Goal: Task Accomplishment & Management: Manage account settings

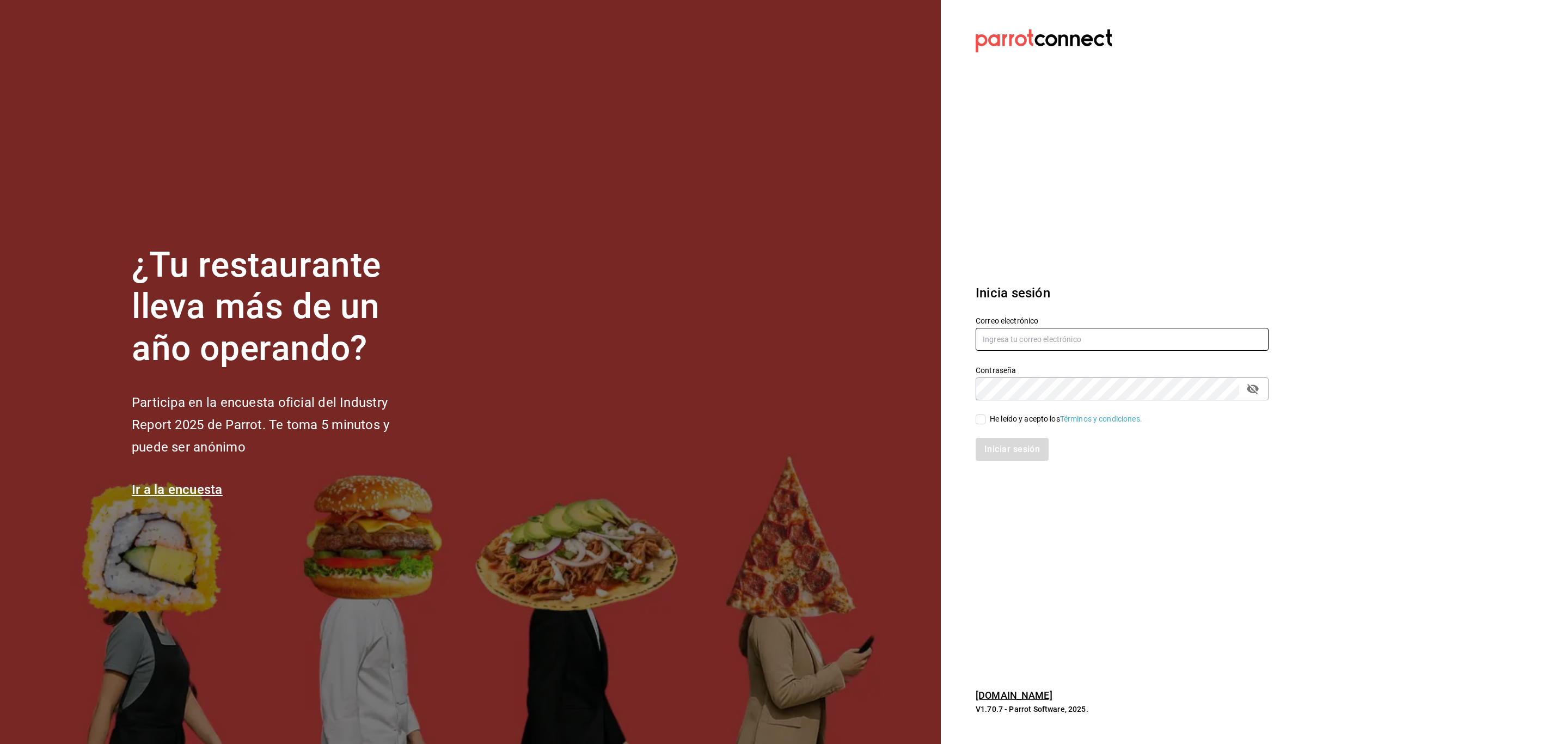
click at [1018, 337] on input "text" at bounding box center [1122, 339] width 293 height 23
paste input "viafocolare@mty.com"
type input "viafocolare@mty.com"
click at [996, 418] on div "He leído y acepto los Términos y condiciones." at bounding box center [1066, 419] width 152 height 12
click at [985, 418] on input "He leído y acepto los Términos y condiciones." at bounding box center [981, 419] width 10 height 10
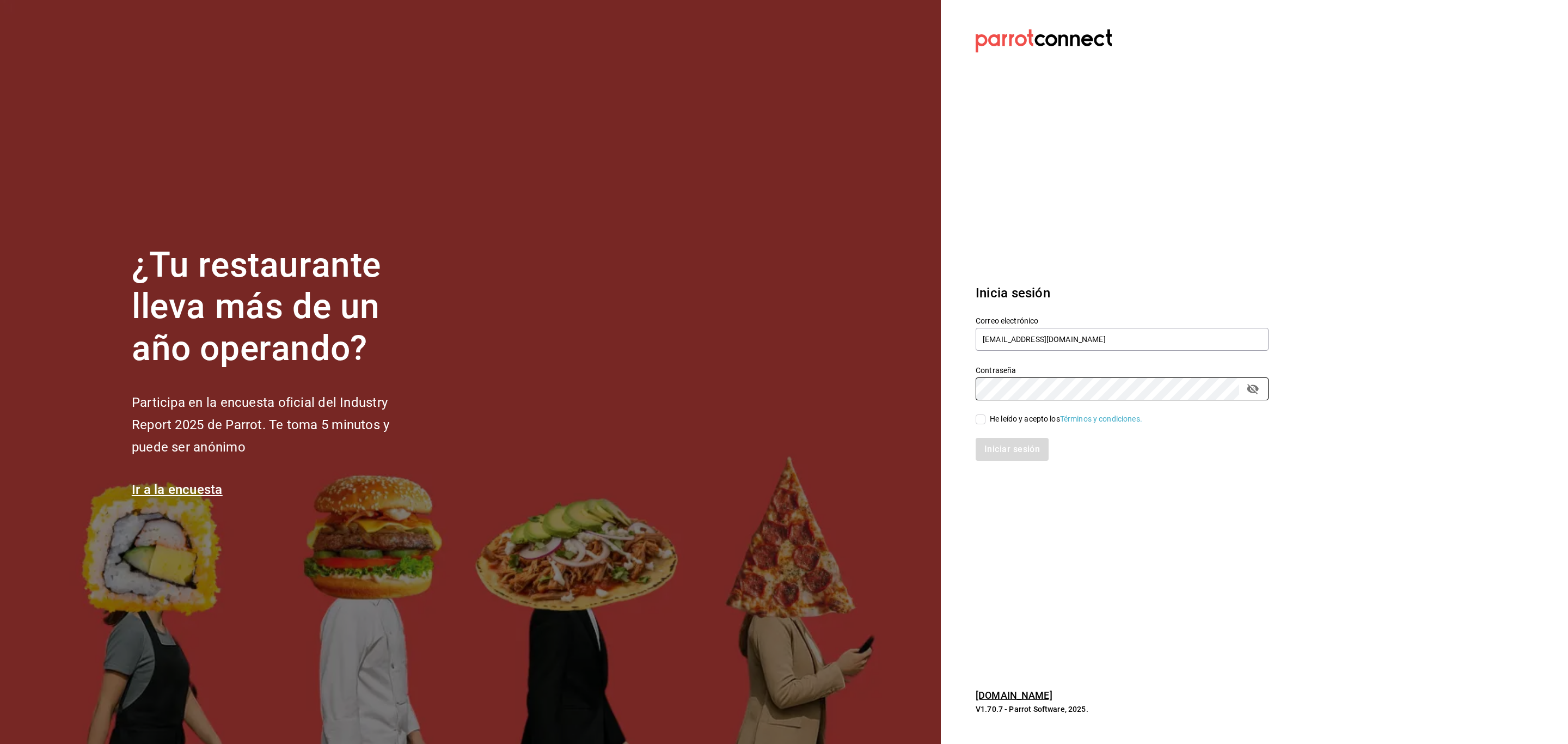
checkbox input "true"
click at [1001, 448] on button "Iniciar sesión" at bounding box center [1013, 449] width 74 height 23
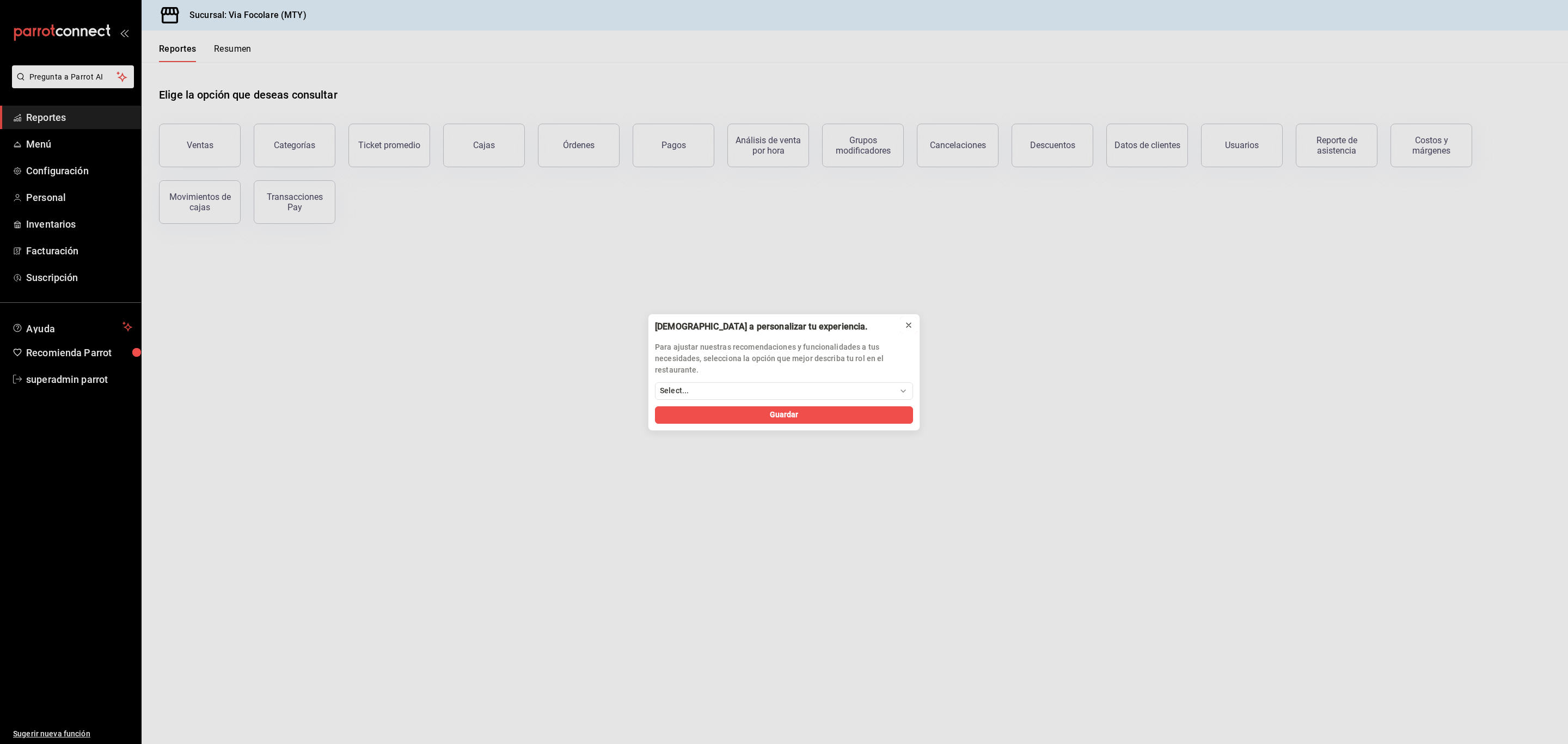
click at [911, 321] on icon at bounding box center [909, 325] width 9 height 9
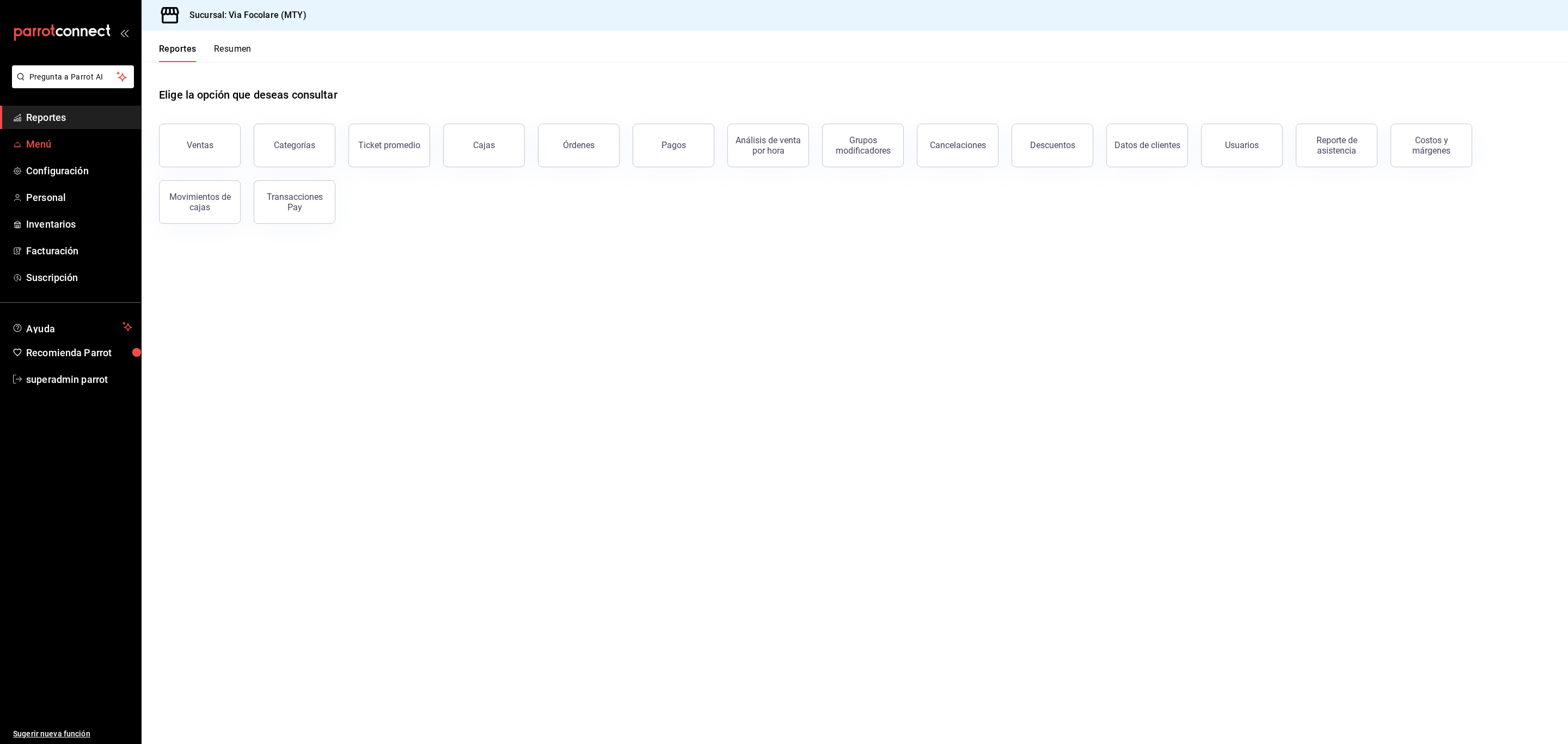
click at [37, 139] on span "Menú" at bounding box center [79, 144] width 106 height 15
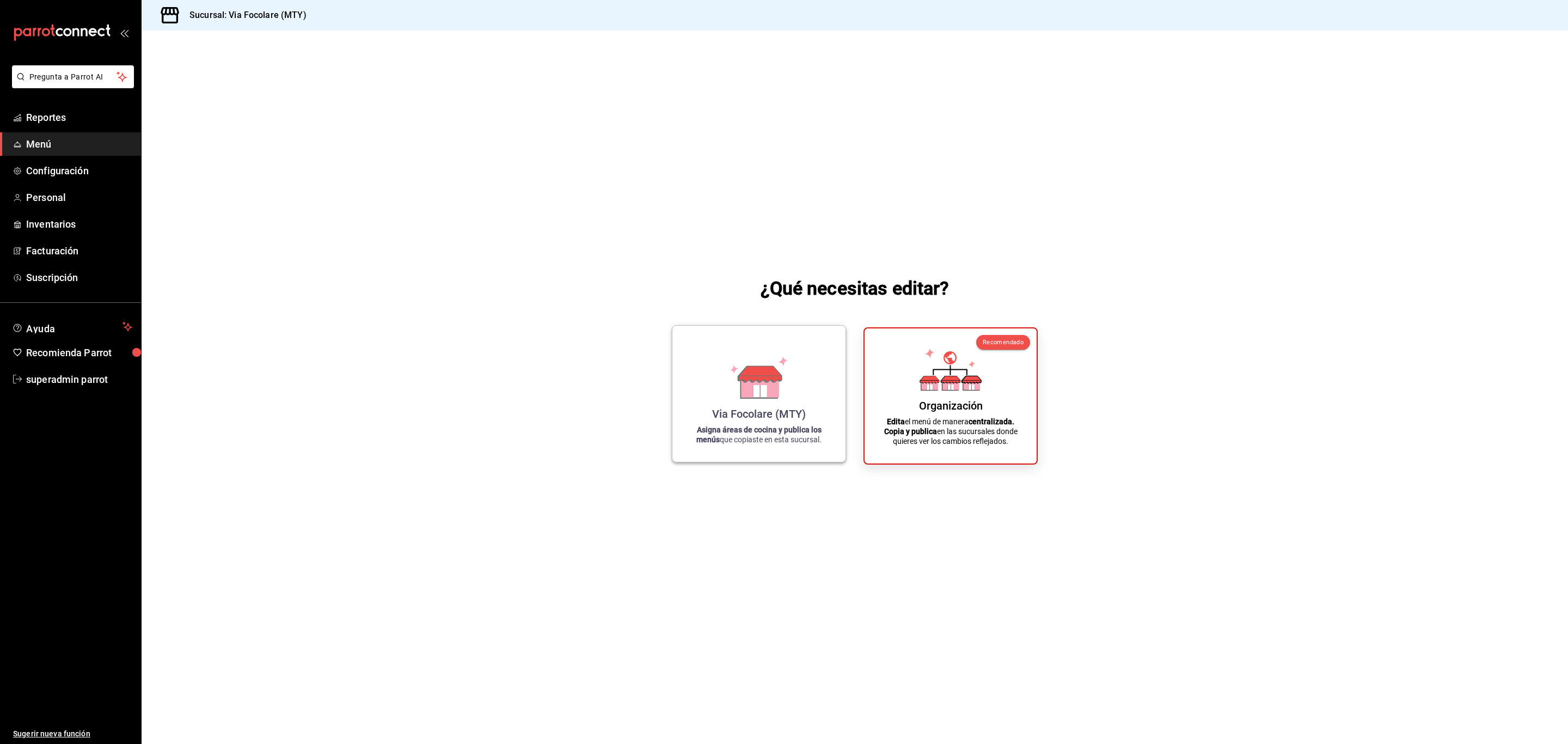
click at [752, 396] on icon at bounding box center [760, 386] width 38 height 23
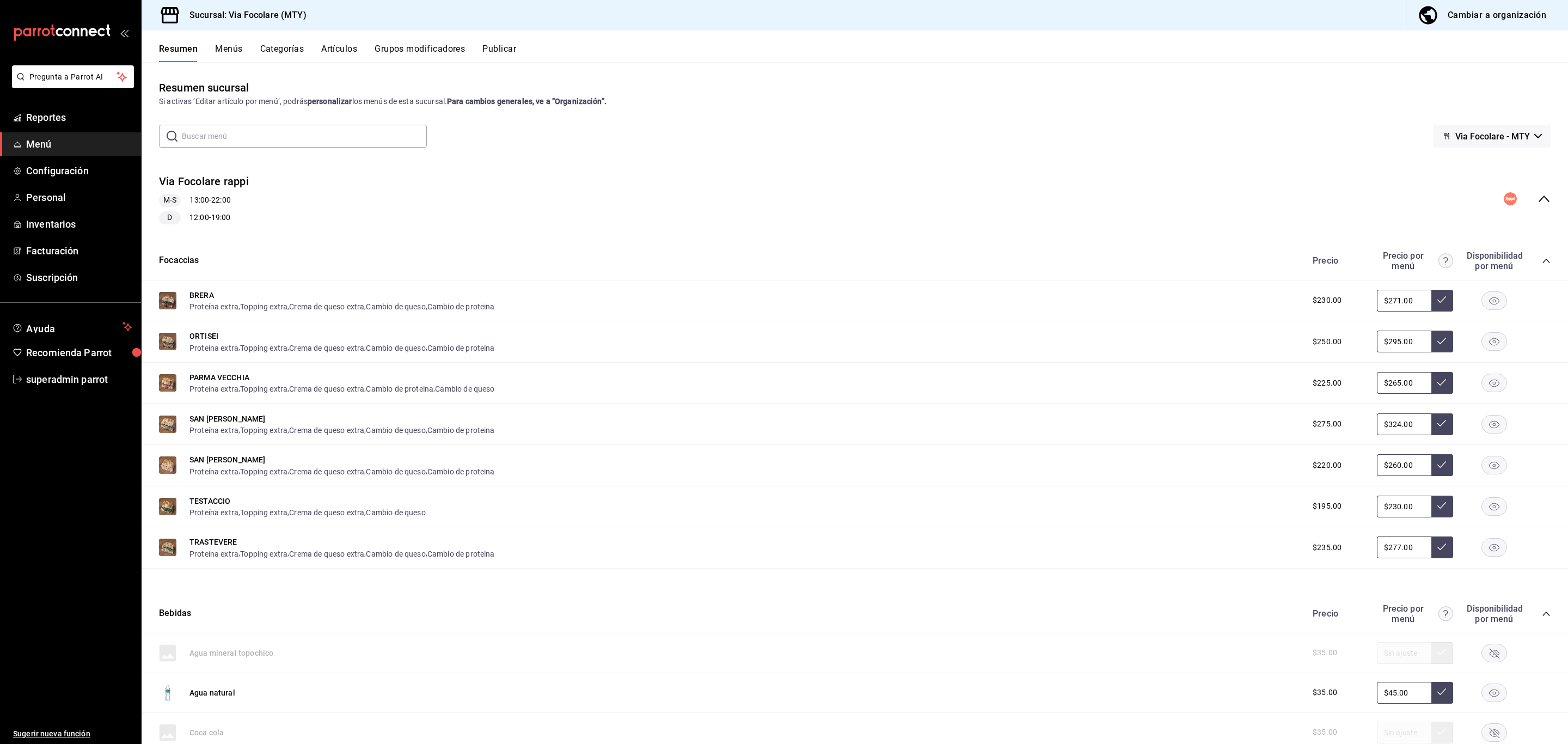
click at [1538, 194] on icon "collapse-menu-row" at bounding box center [1544, 198] width 13 height 13
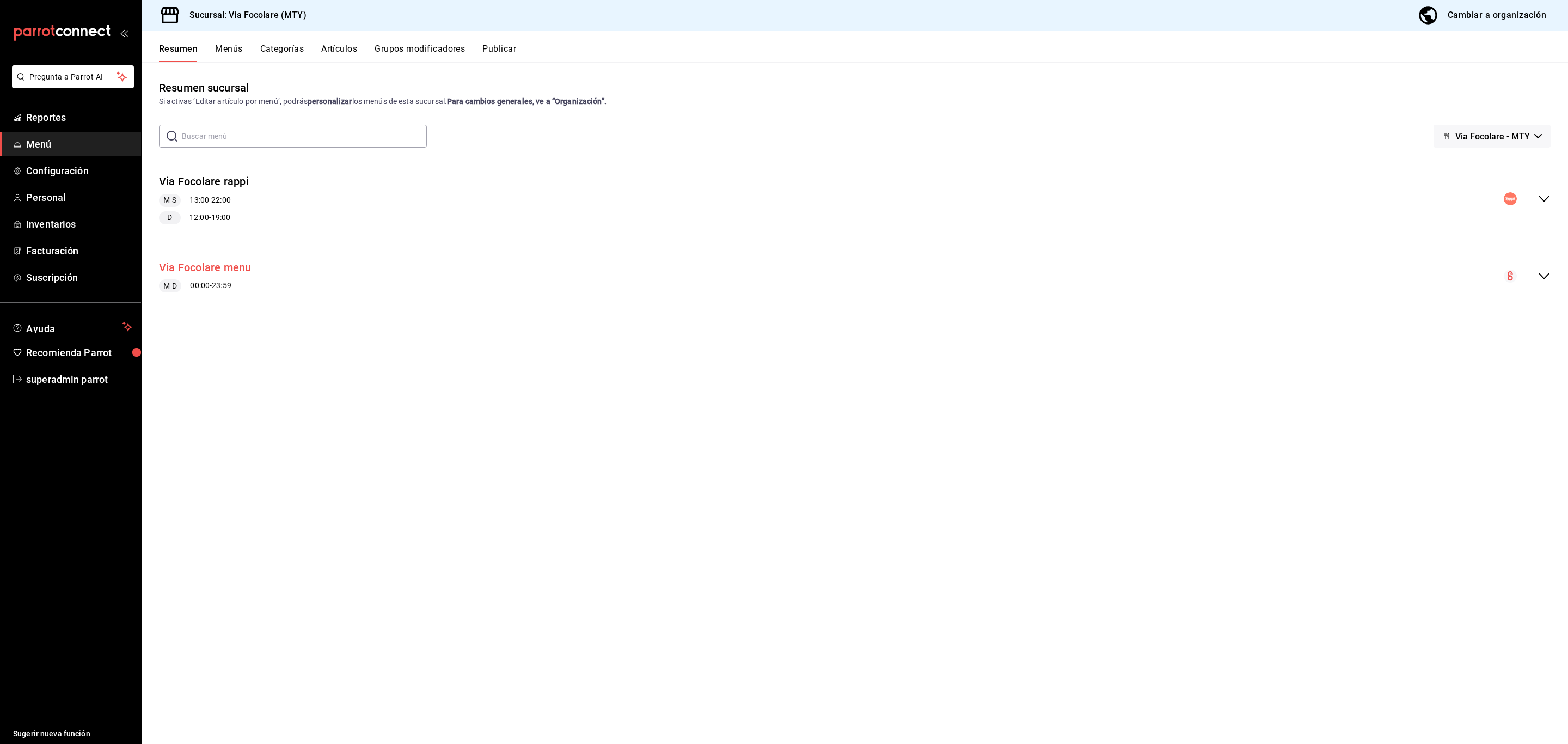
click at [213, 270] on button "Via Focolare menu" at bounding box center [205, 268] width 93 height 16
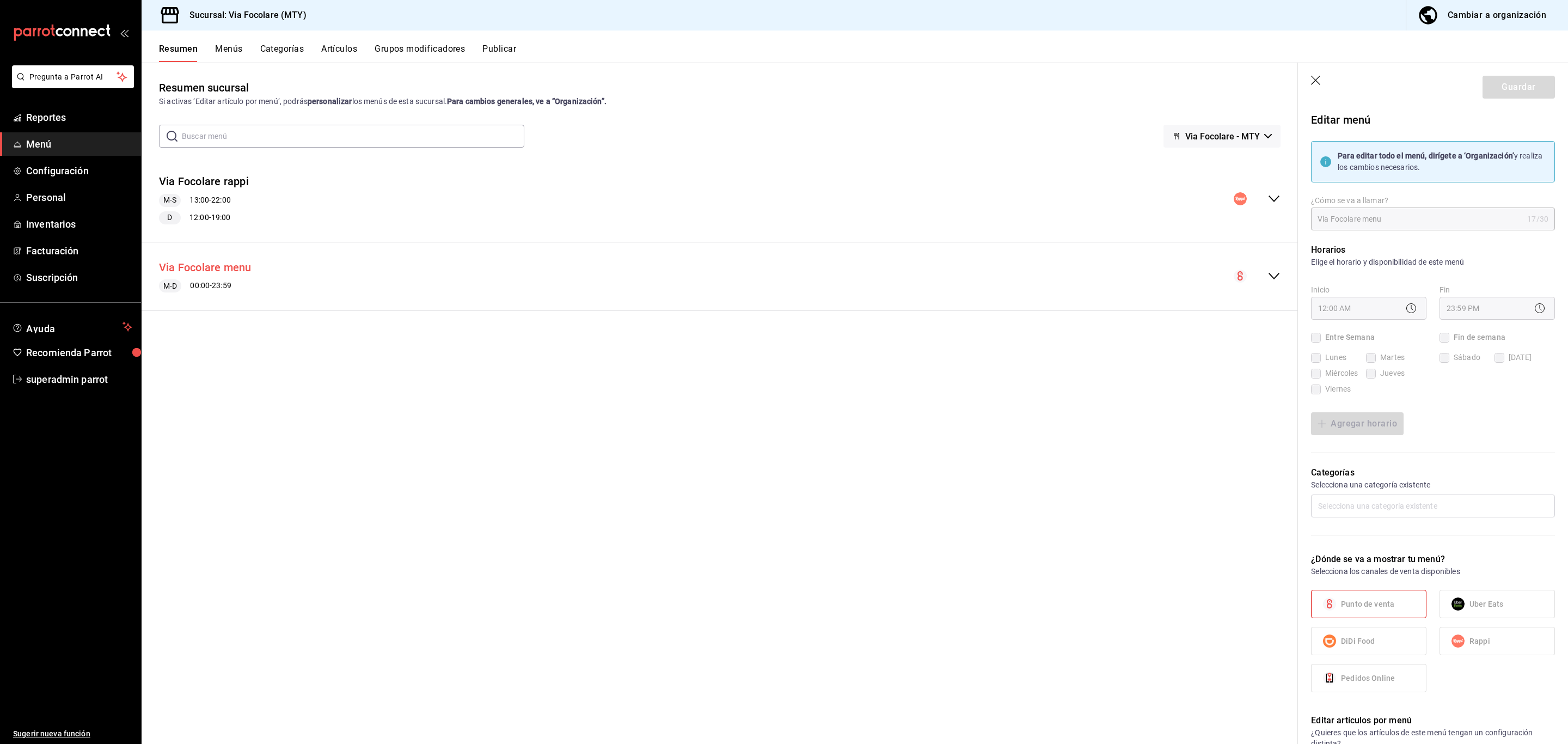
checkbox input "true"
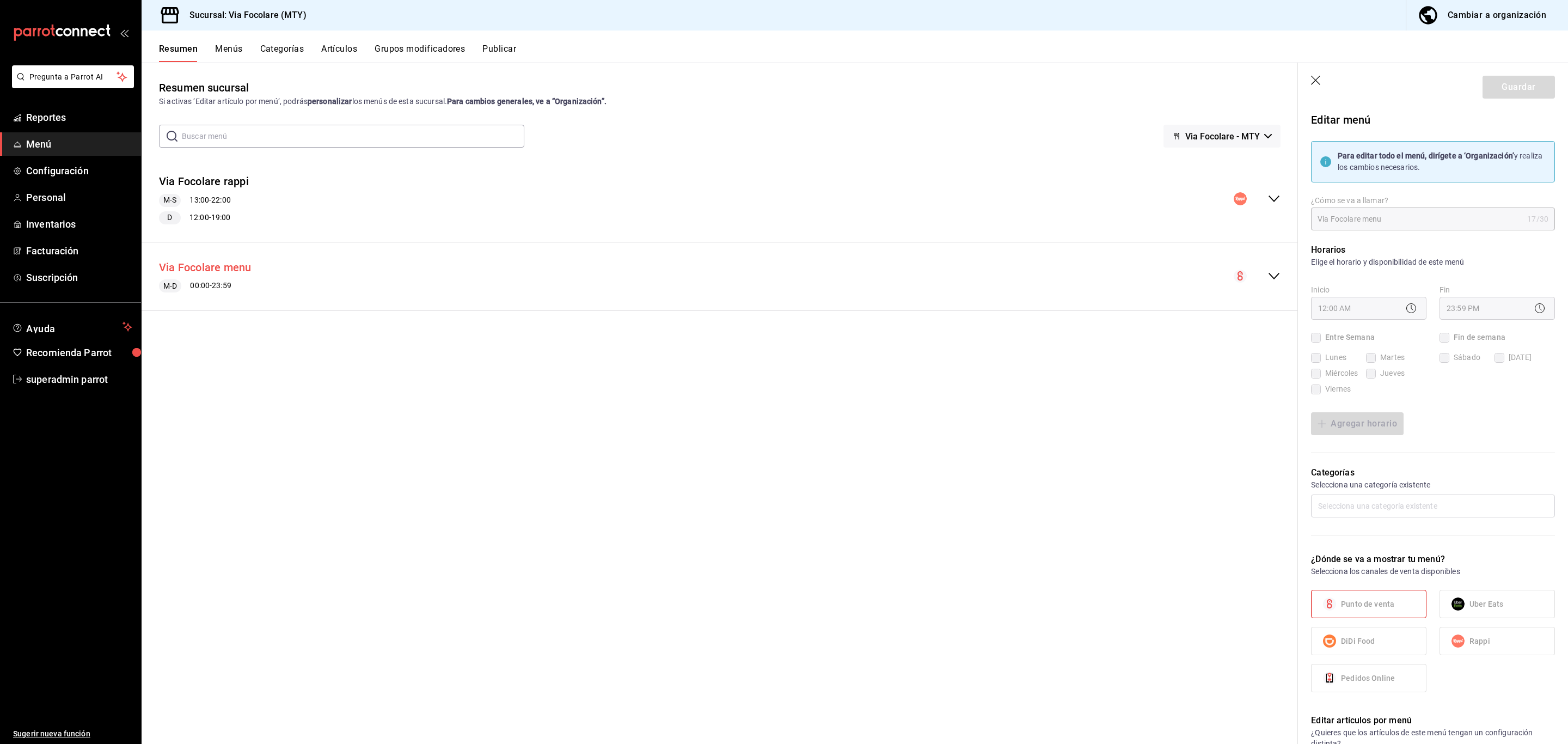
checkbox input "true"
click at [1322, 82] on icon "button" at bounding box center [1317, 81] width 11 height 11
checkbox input "false"
type input "1758664560915"
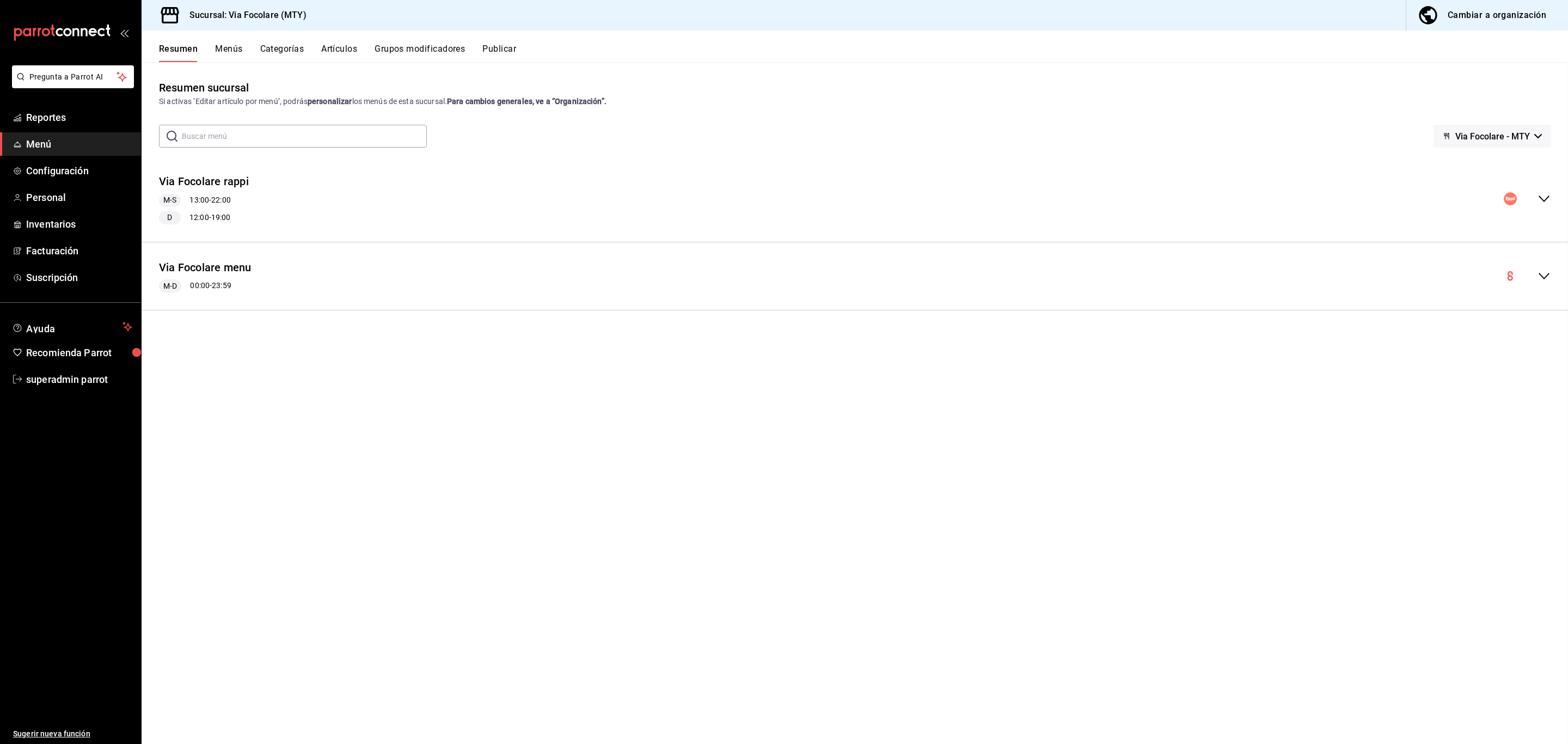
checkbox input "false"
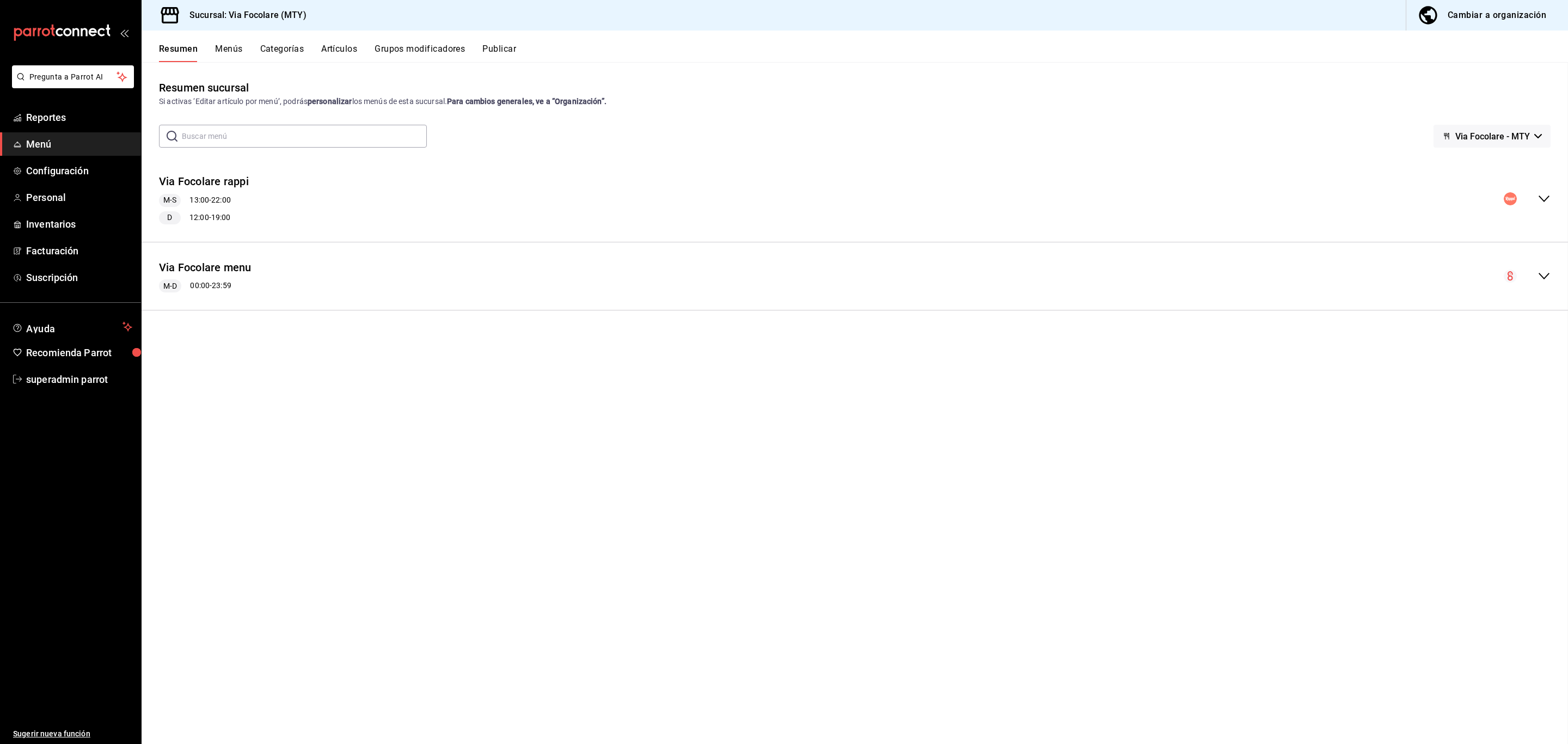
checkbox input "false"
click at [279, 49] on button "Categorías" at bounding box center [282, 53] width 44 height 18
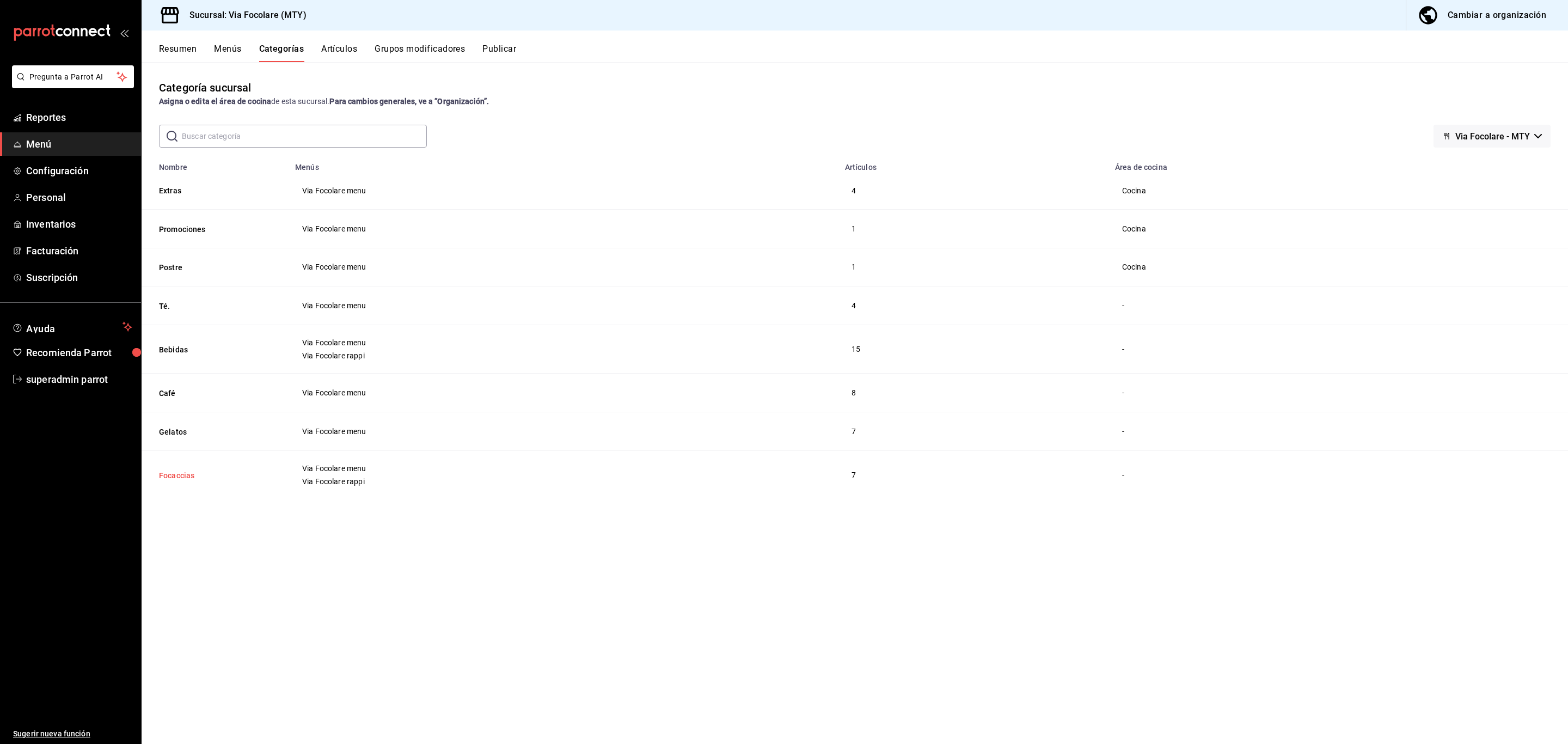
click at [180, 474] on button "Focaccias" at bounding box center [213, 476] width 109 height 11
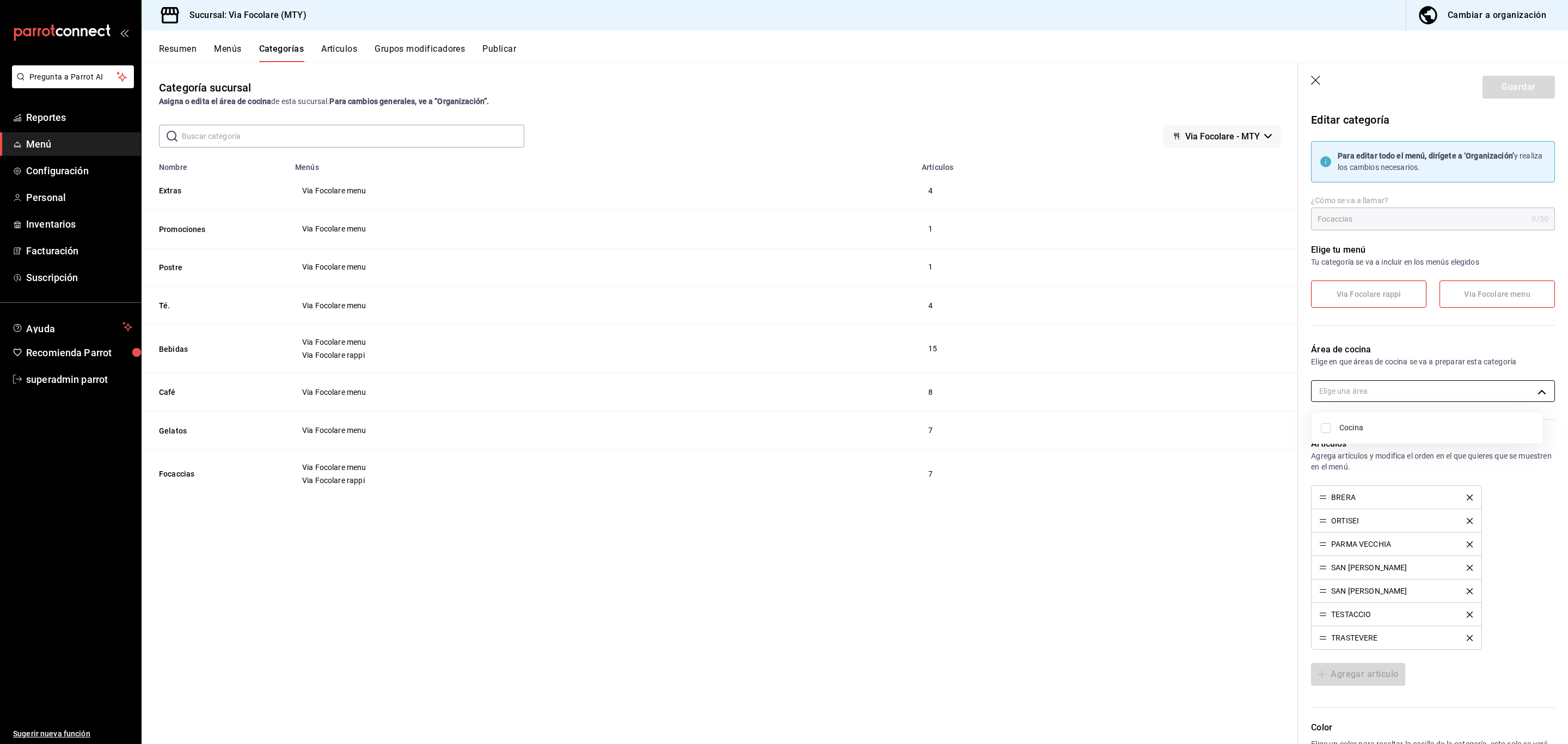
click at [1389, 392] on body "Pregunta a Parrot AI Reportes Menú Configuración Personal Inventarios Facturaci…" at bounding box center [784, 372] width 1568 height 744
click at [1365, 426] on span "Cocina" at bounding box center [1436, 427] width 194 height 12
type input "f2749e31-b266-4618-9ccb-f169a77de058"
checkbox input "true"
click at [1498, 83] on div at bounding box center [784, 372] width 1568 height 744
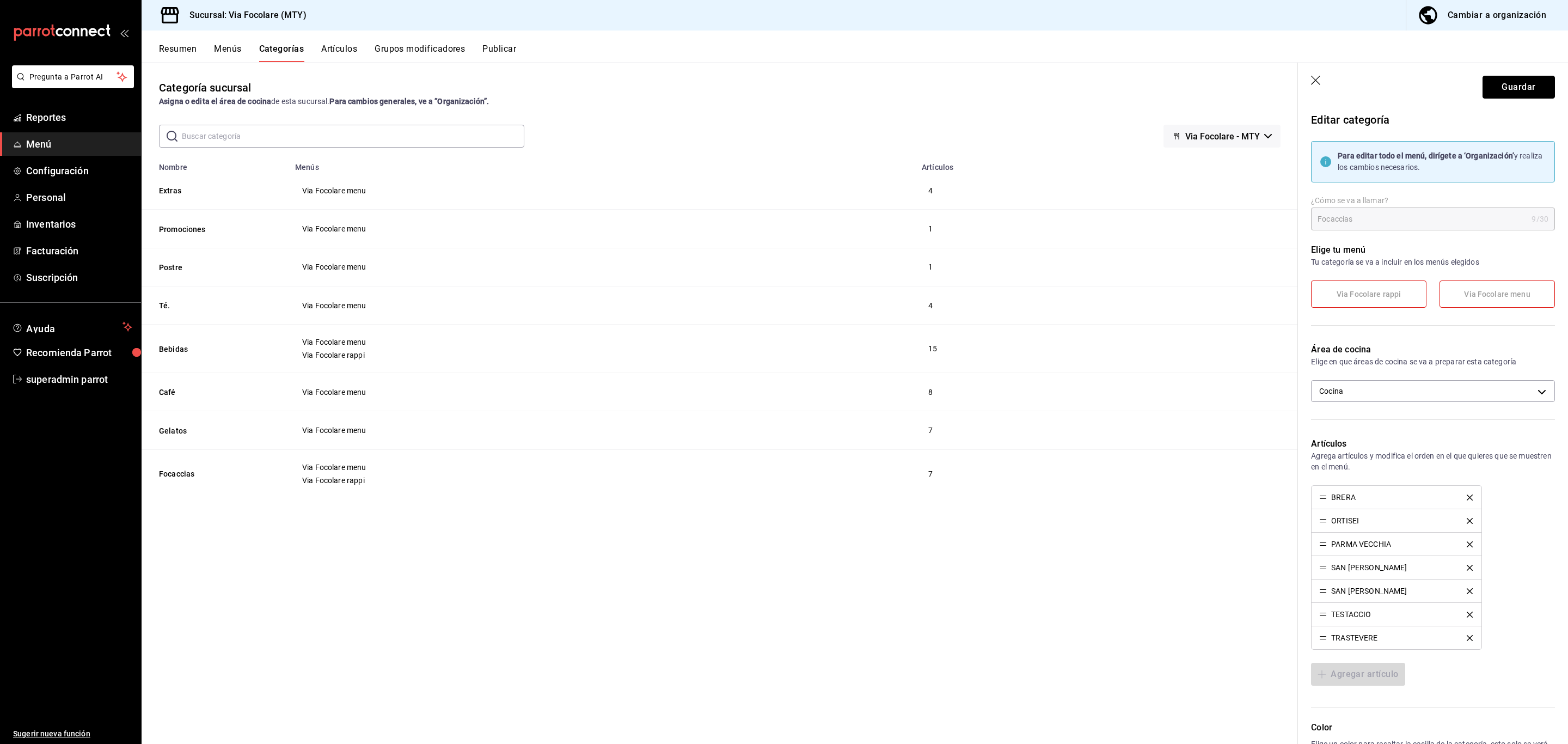
click at [1498, 83] on button "Guardar" at bounding box center [1519, 87] width 72 height 23
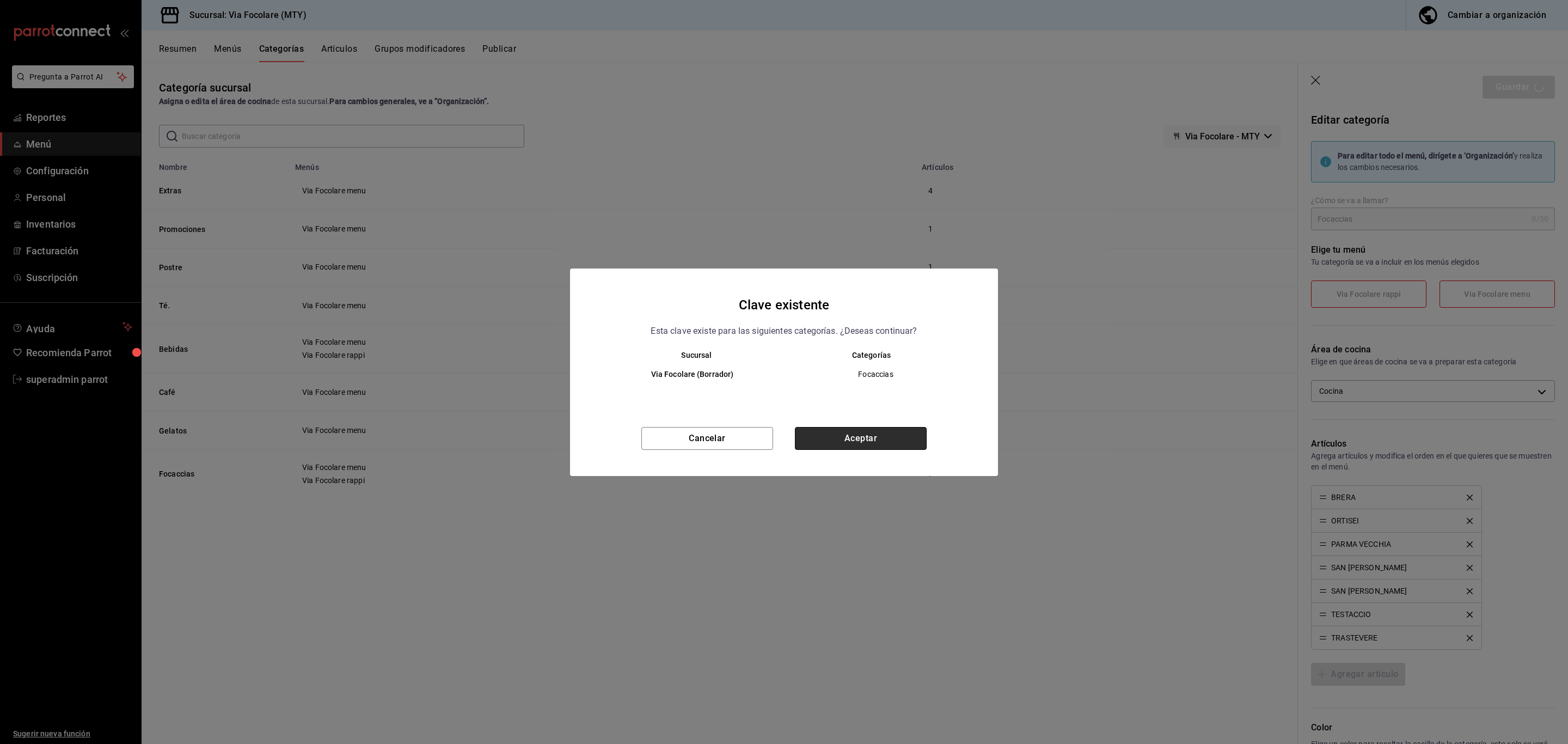
click at [889, 444] on button "Aceptar" at bounding box center [861, 438] width 131 height 23
